Goal: Task Accomplishment & Management: Use online tool/utility

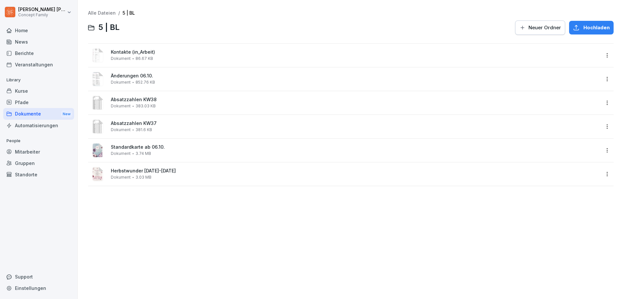
click at [24, 54] on div "Berichte" at bounding box center [38, 52] width 71 height 11
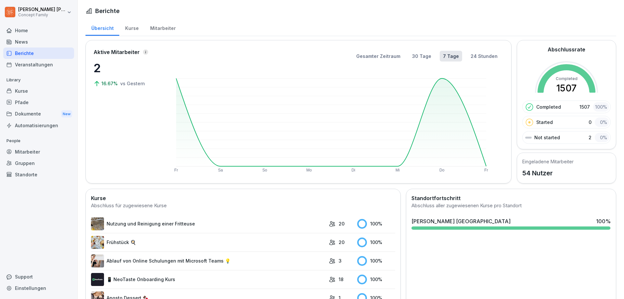
click at [163, 27] on div "Mitarbeiter" at bounding box center [162, 27] width 37 height 17
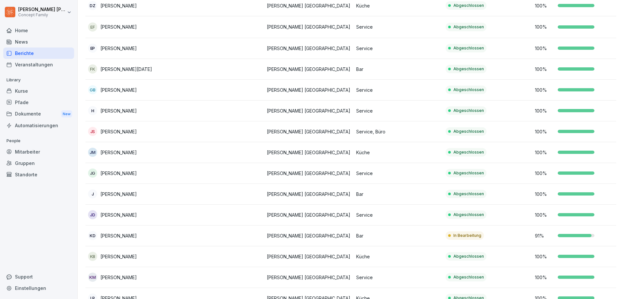
scroll to position [423, 0]
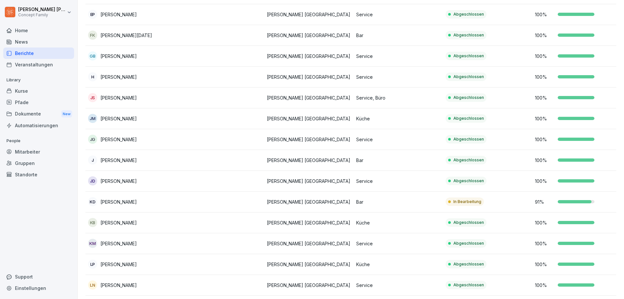
click at [123, 204] on p "[PERSON_NAME]" at bounding box center [118, 201] width 36 height 7
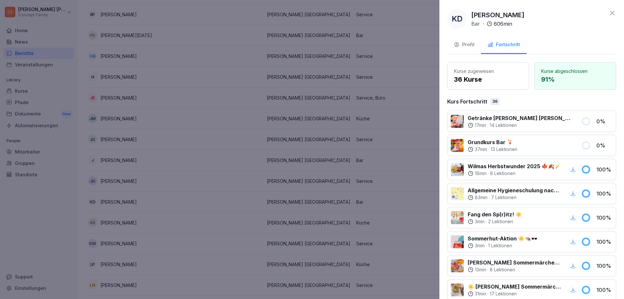
click at [474, 46] on div "Profil" at bounding box center [464, 44] width 21 height 7
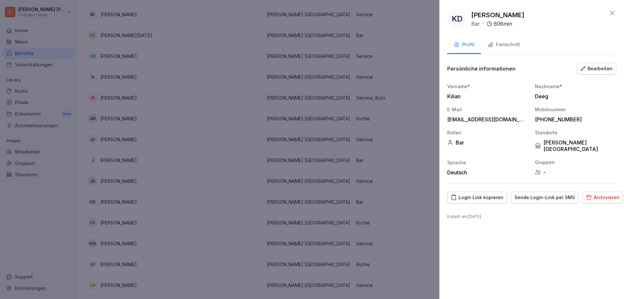
click at [471, 194] on div "Login Link kopieren" at bounding box center [477, 197] width 53 height 7
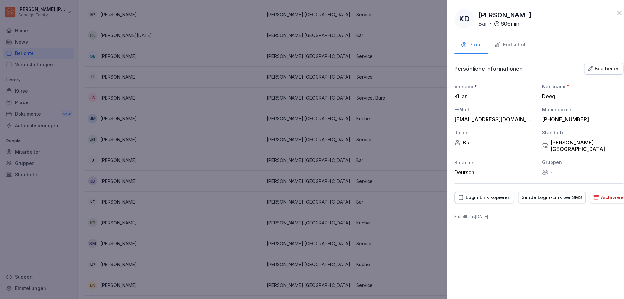
click at [396, 106] on div at bounding box center [312, 149] width 624 height 299
